Goal: Navigation & Orientation: Find specific page/section

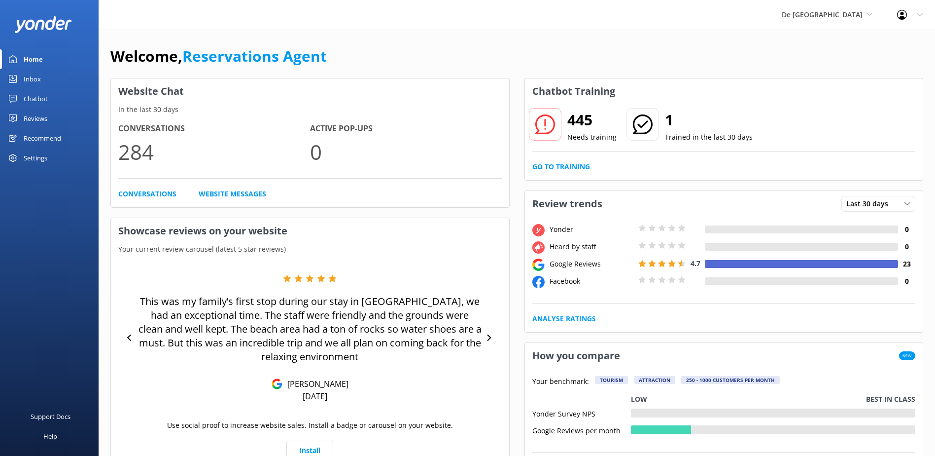
click at [37, 80] on div "Inbox" at bounding box center [32, 79] width 17 height 20
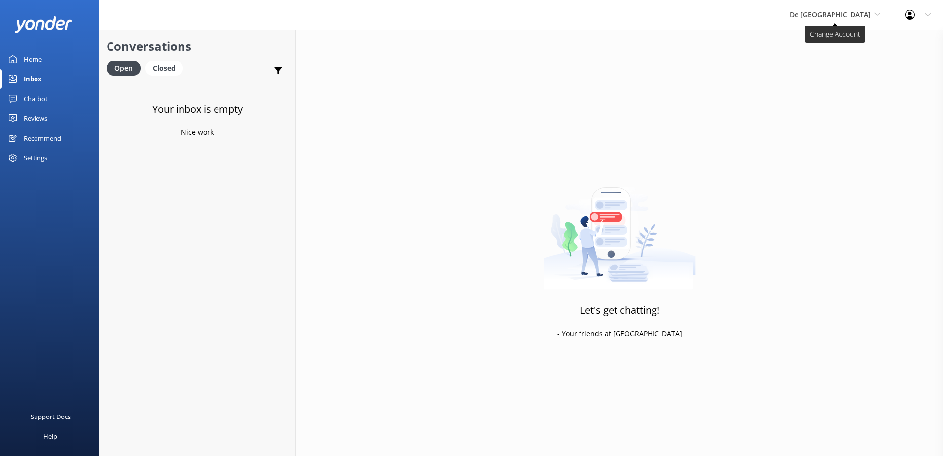
click at [877, 16] on icon at bounding box center [877, 14] width 6 height 6
click at [856, 43] on link "De [GEOGRAPHIC_DATA]" at bounding box center [826, 42] width 99 height 24
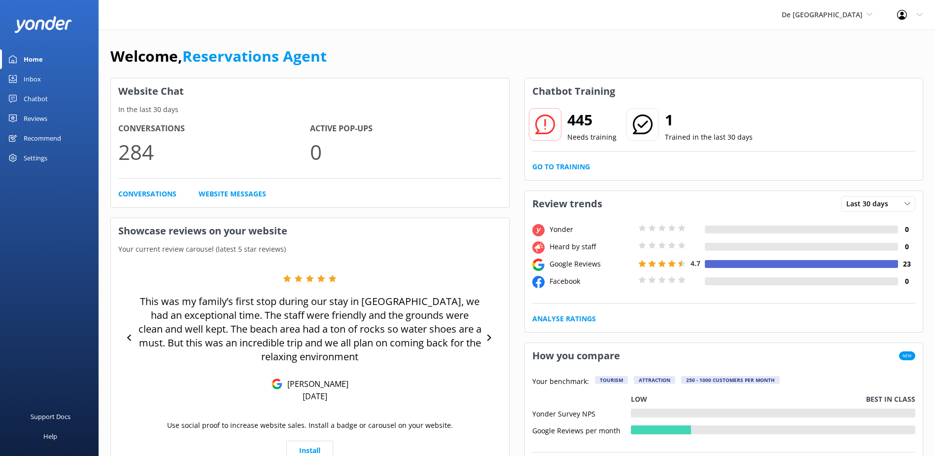
click at [30, 79] on div "Inbox" at bounding box center [32, 79] width 17 height 20
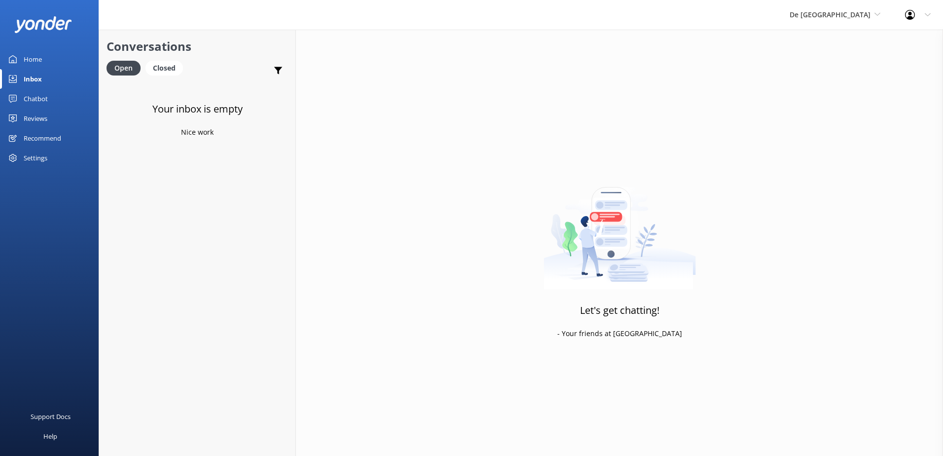
click at [878, 21] on div "De [GEOGRAPHIC_DATA] [GEOGRAPHIC_DATA] [GEOGRAPHIC_DATA]'s Activities Expert Th…" at bounding box center [834, 15] width 115 height 30
click at [841, 88] on link "The Captain" at bounding box center [826, 89] width 99 height 24
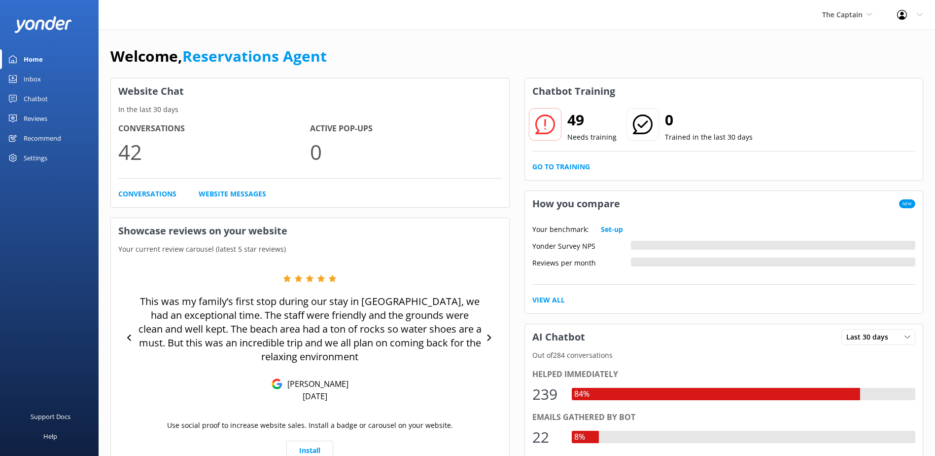
click at [38, 81] on div "Inbox" at bounding box center [32, 79] width 17 height 20
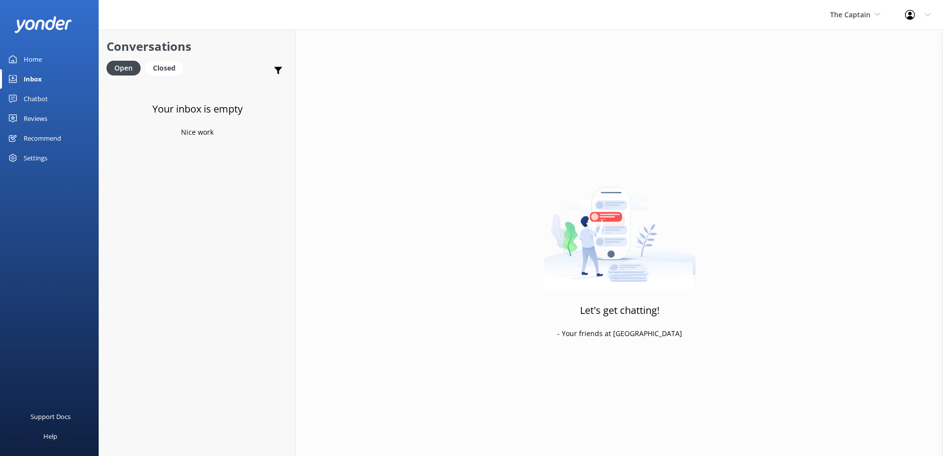
click at [39, 60] on div "Home" at bounding box center [33, 59] width 18 height 20
